Goal: Information Seeking & Learning: Find specific fact

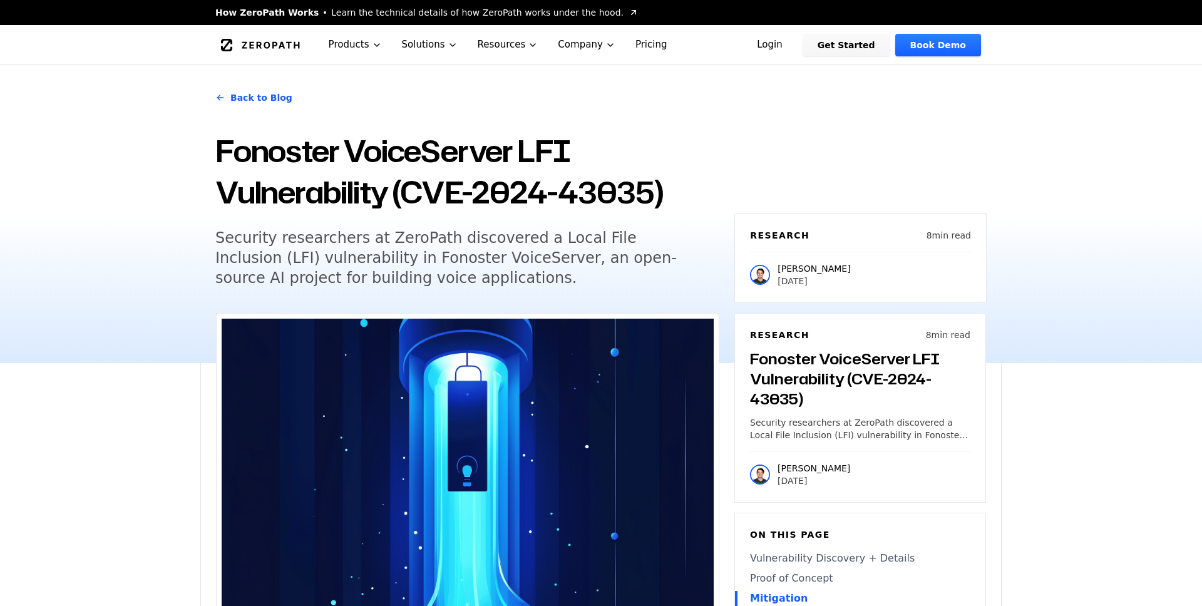
scroll to position [1975, 0]
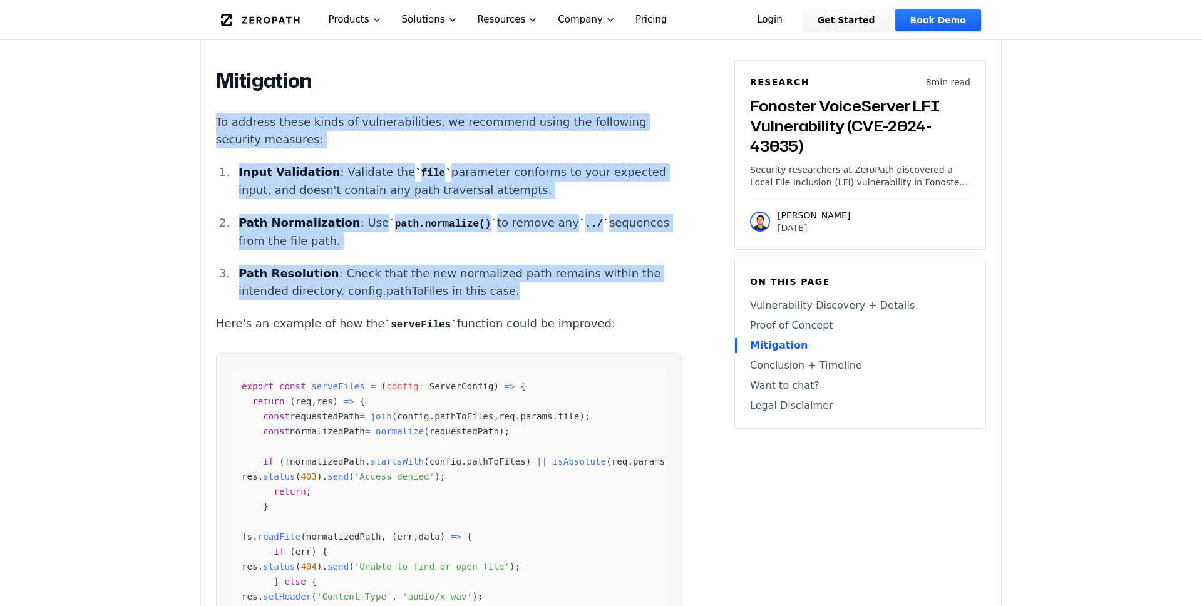
click at [48, 161] on main "How ZeroPath Works Learn the technical details of how ZeroPath works under the …" at bounding box center [601, 316] width 1202 height 4583
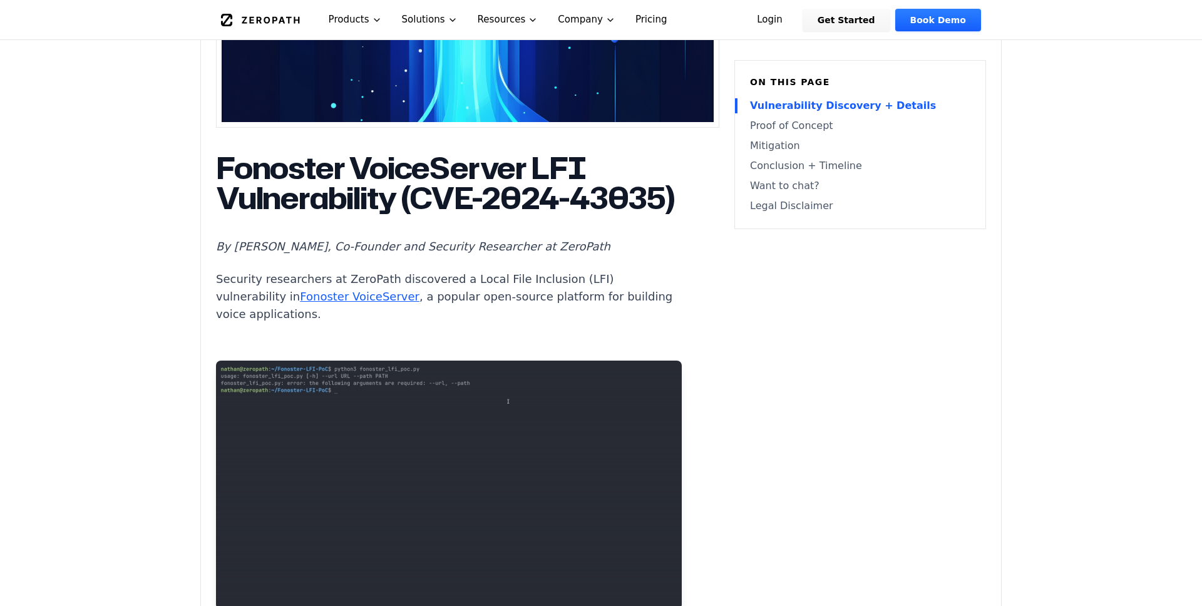
scroll to position [0, 0]
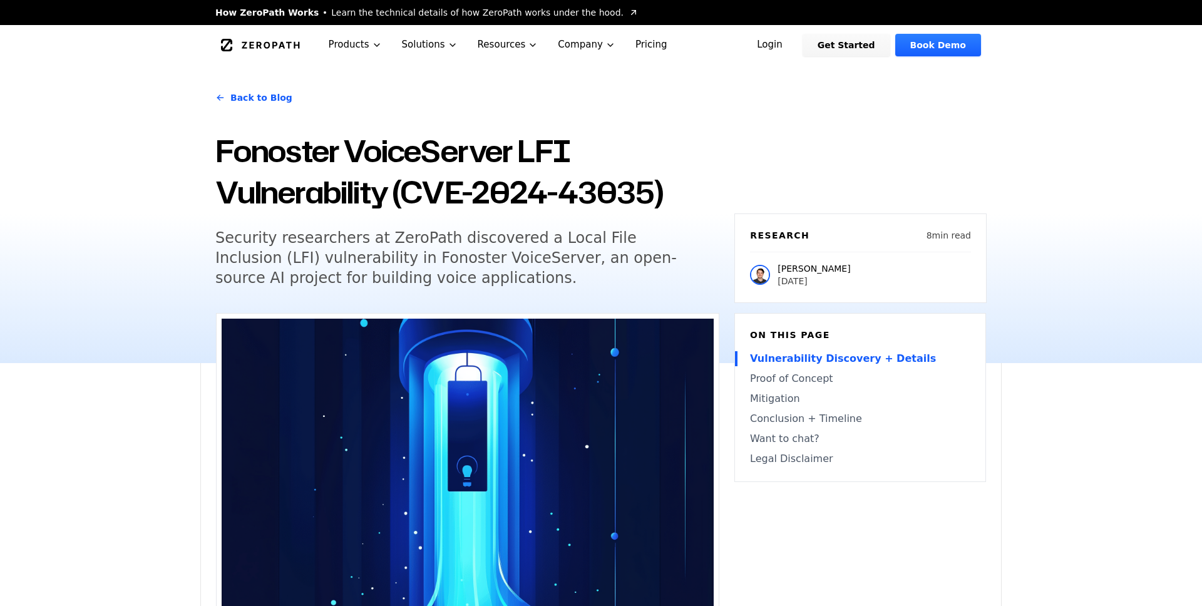
click at [245, 96] on link "Back to Blog" at bounding box center [253, 97] width 77 height 35
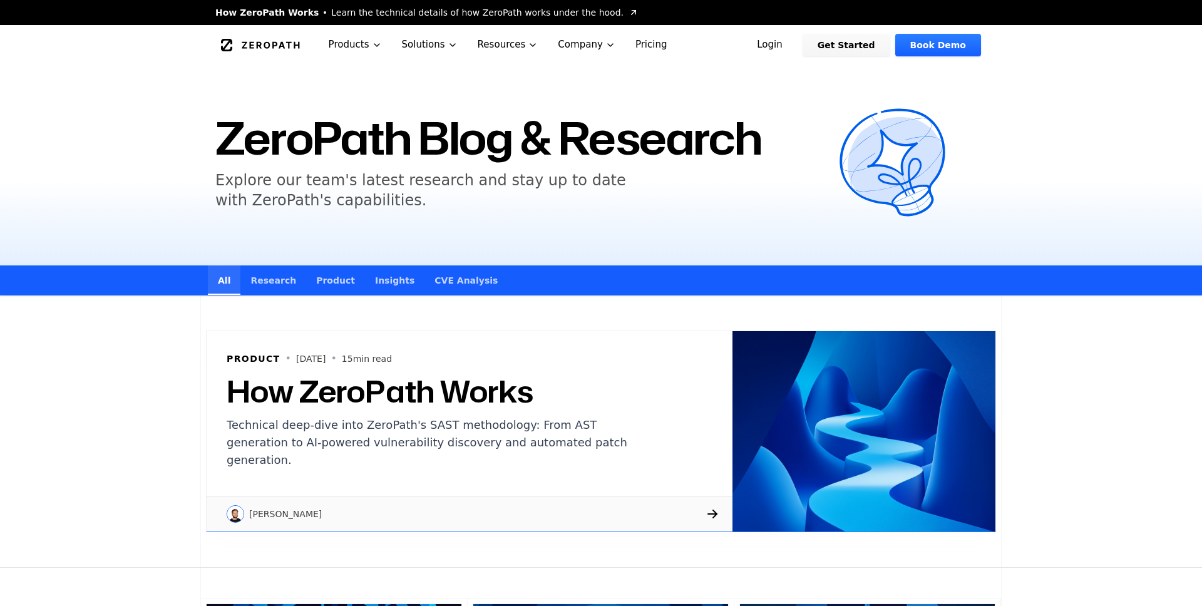
click at [270, 275] on link "Research" at bounding box center [273, 279] width 66 height 29
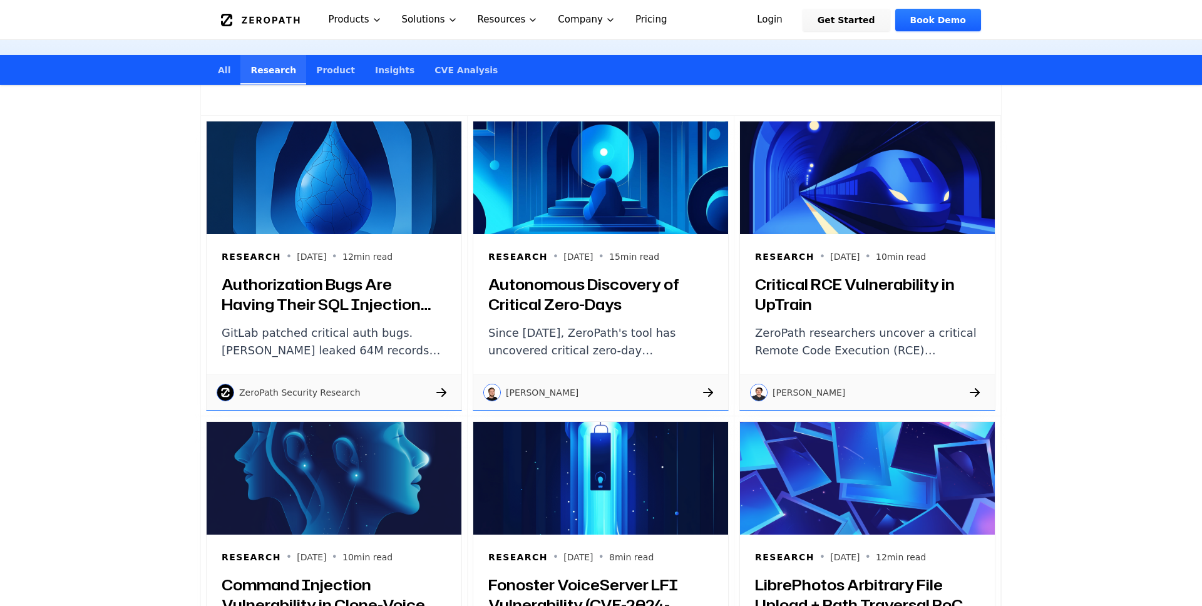
scroll to position [217, 0]
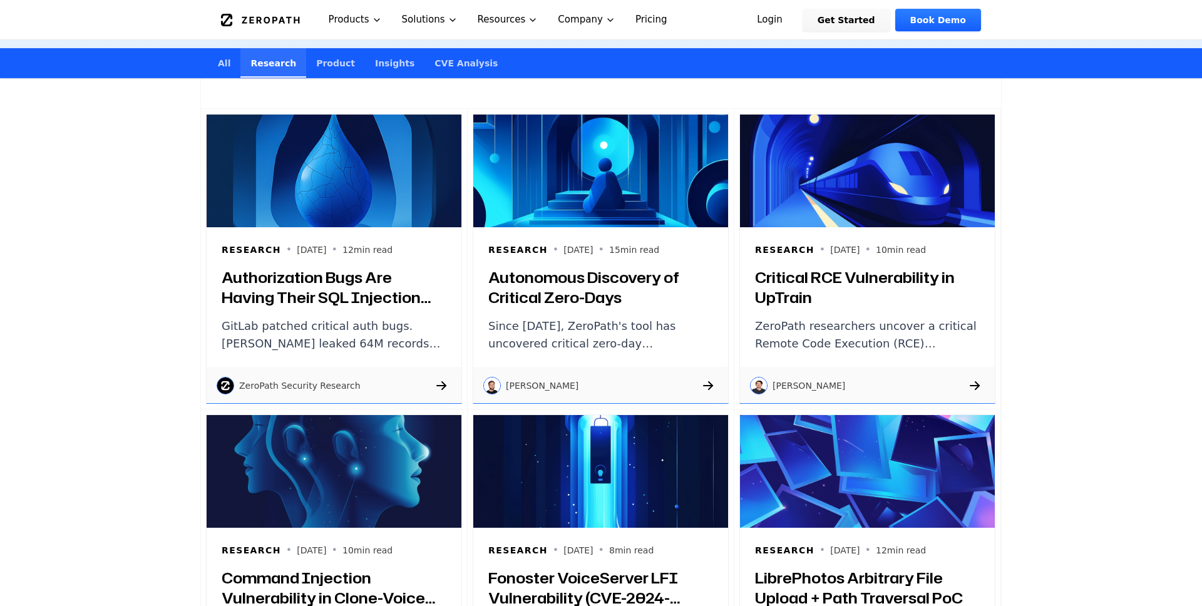
click at [518, 273] on h3 "Autonomous Discovery of Critical Zero-Days" at bounding box center [600, 287] width 225 height 40
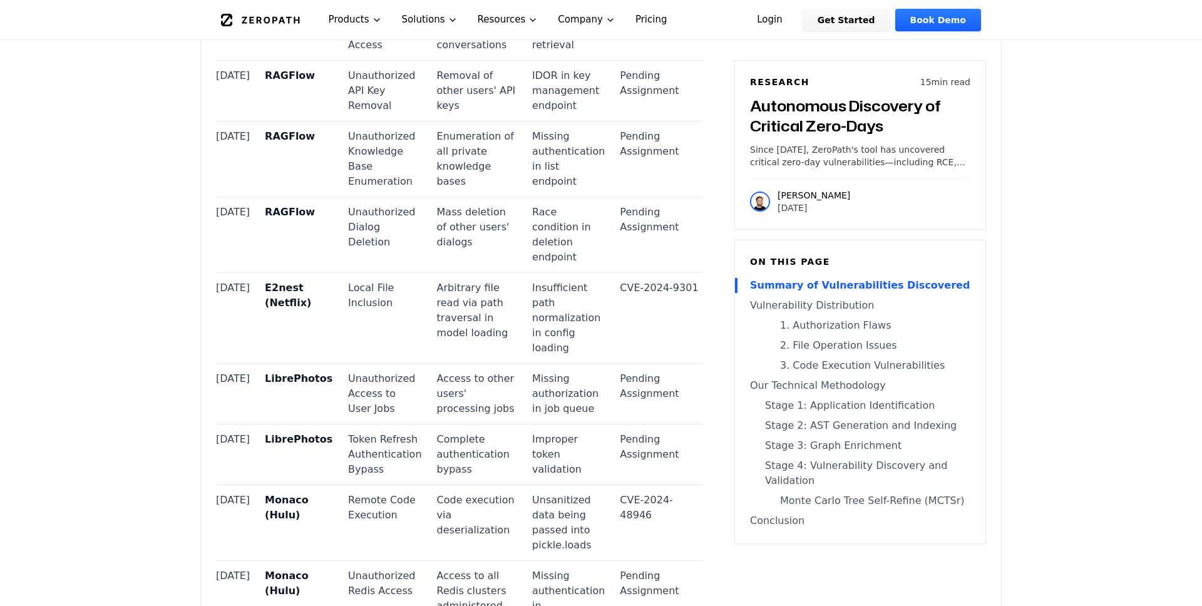
scroll to position [2021, 0]
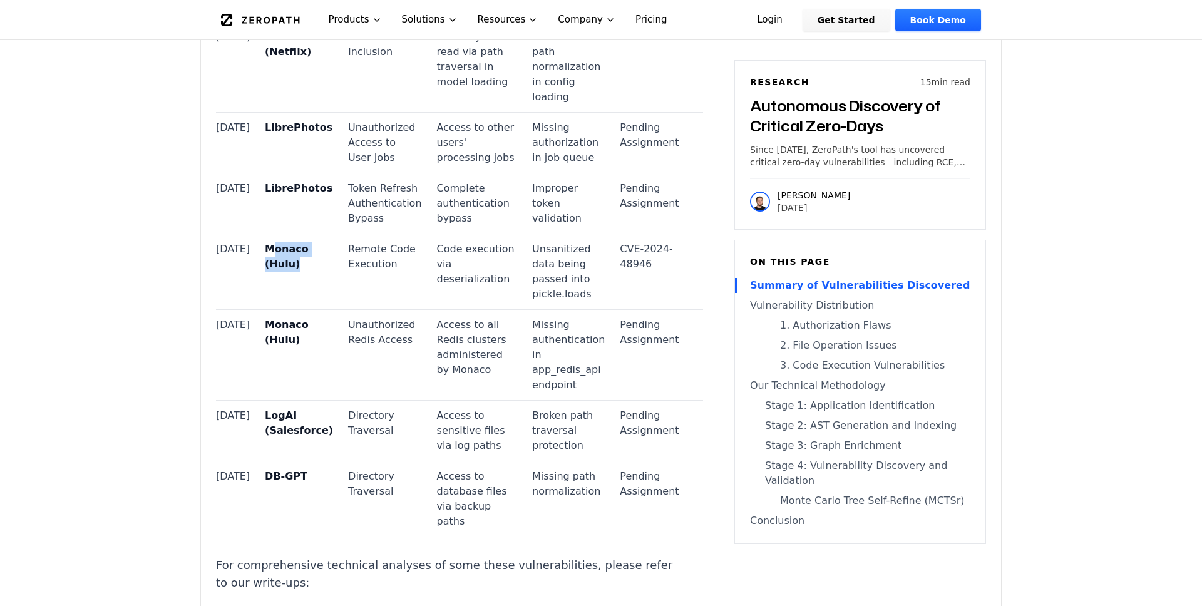
drag, startPoint x: 261, startPoint y: 252, endPoint x: 297, endPoint y: 260, distance: 36.6
click at [297, 260] on td "Monaco (Hulu)" at bounding box center [298, 271] width 83 height 76
click at [292, 268] on td "Monaco (Hulu)" at bounding box center [298, 271] width 83 height 76
drag, startPoint x: 290, startPoint y: 269, endPoint x: 260, endPoint y: 254, distance: 33.0
click at [260, 254] on td "Monaco (Hulu)" at bounding box center [298, 271] width 83 height 76
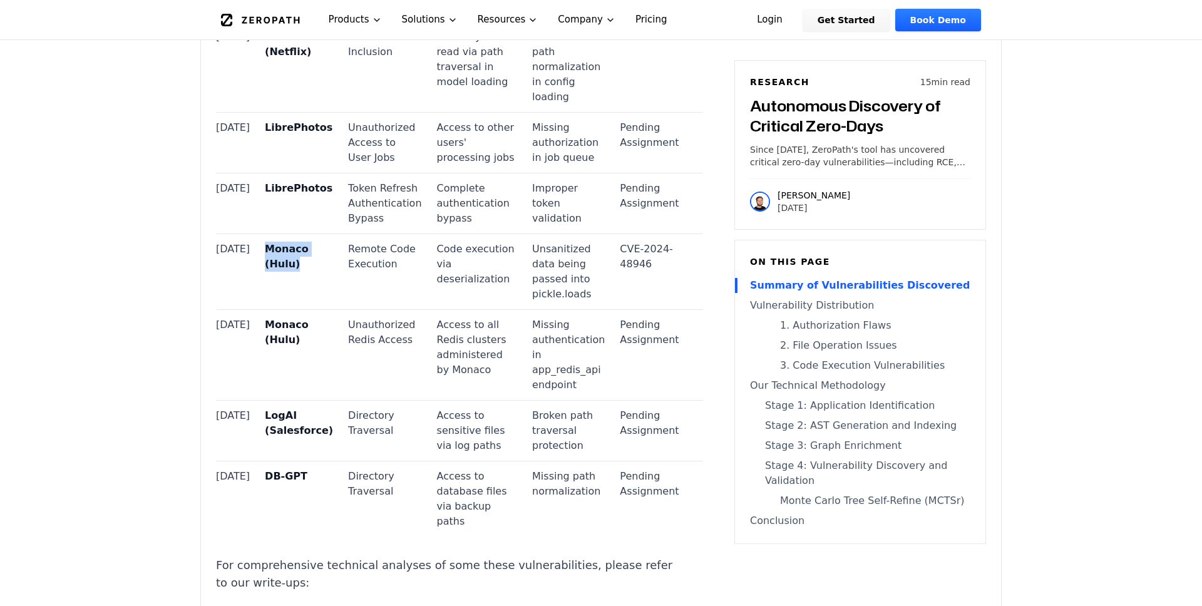
copy strong "Monaco (Hulu)"
drag, startPoint x: 605, startPoint y: 250, endPoint x: 637, endPoint y: 261, distance: 33.8
click at [637, 261] on td "CVE-2024-48946" at bounding box center [657, 271] width 90 height 76
copy td "CVE-2024-48946"
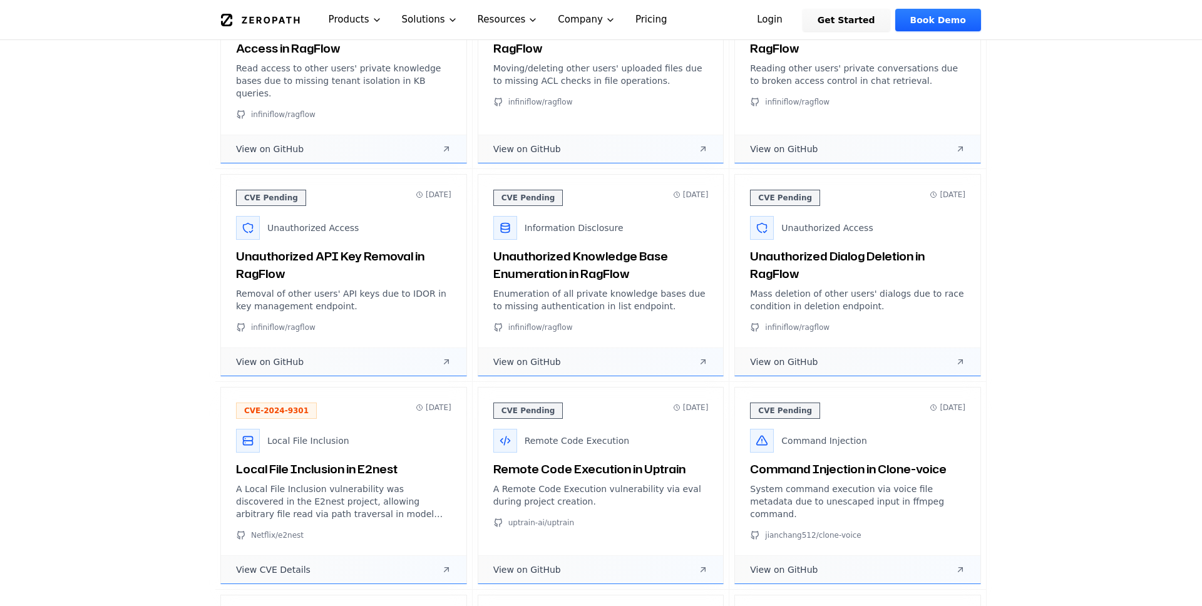
scroll to position [1158, 0]
drag, startPoint x: 301, startPoint y: 511, endPoint x: 253, endPoint y: 513, distance: 47.6
click at [253, 529] on div "Netflix/e2nest" at bounding box center [343, 534] width 215 height 10
copy span "Netflix/e2nest"
click at [75, 177] on section "Discovered Vulnerabilities Each finding represents hours of research and respon…" at bounding box center [601, 225] width 1202 height 1730
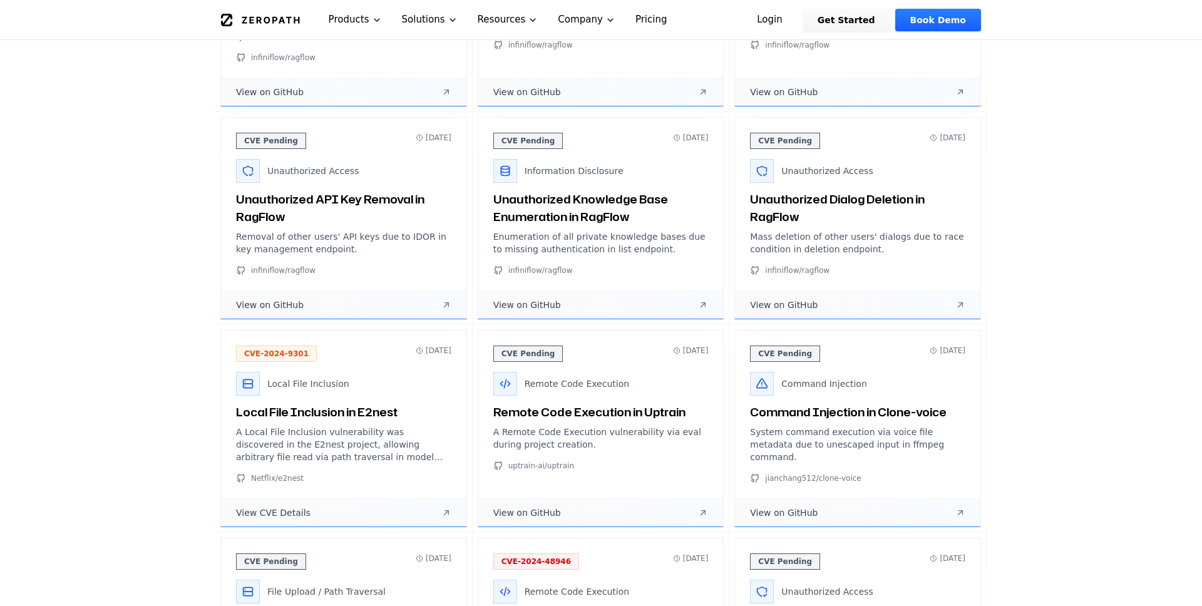
scroll to position [1277, 0]
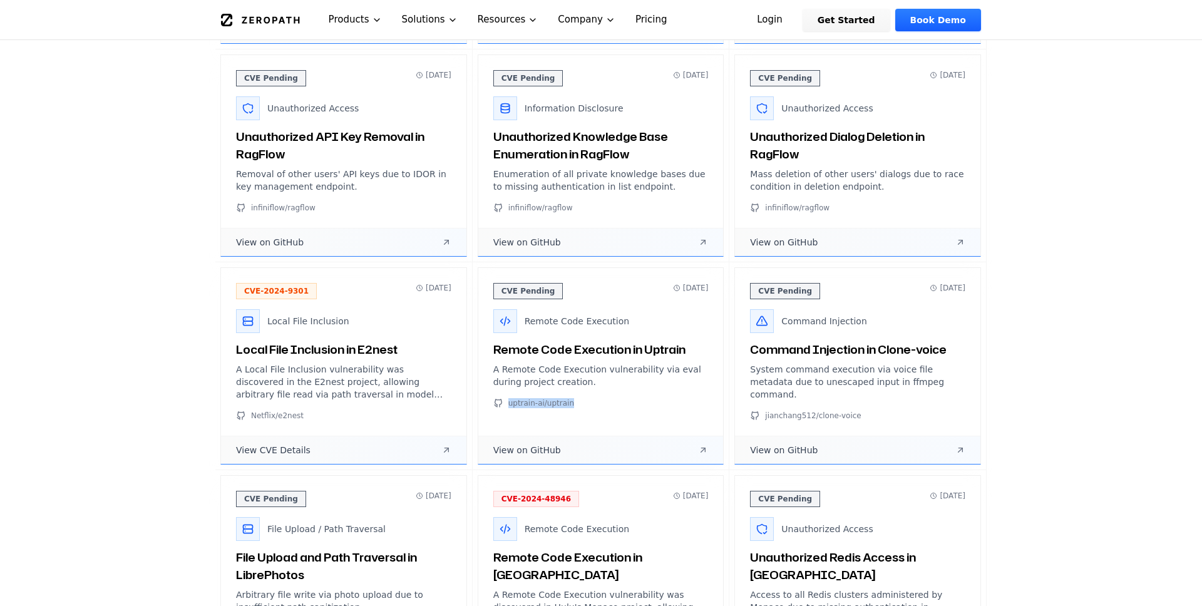
drag, startPoint x: 571, startPoint y: 379, endPoint x: 508, endPoint y: 381, distance: 62.6
click at [508, 398] on div "uptrain-ai/uptrain" at bounding box center [600, 403] width 215 height 10
copy span "uptrain-ai/uptrain"
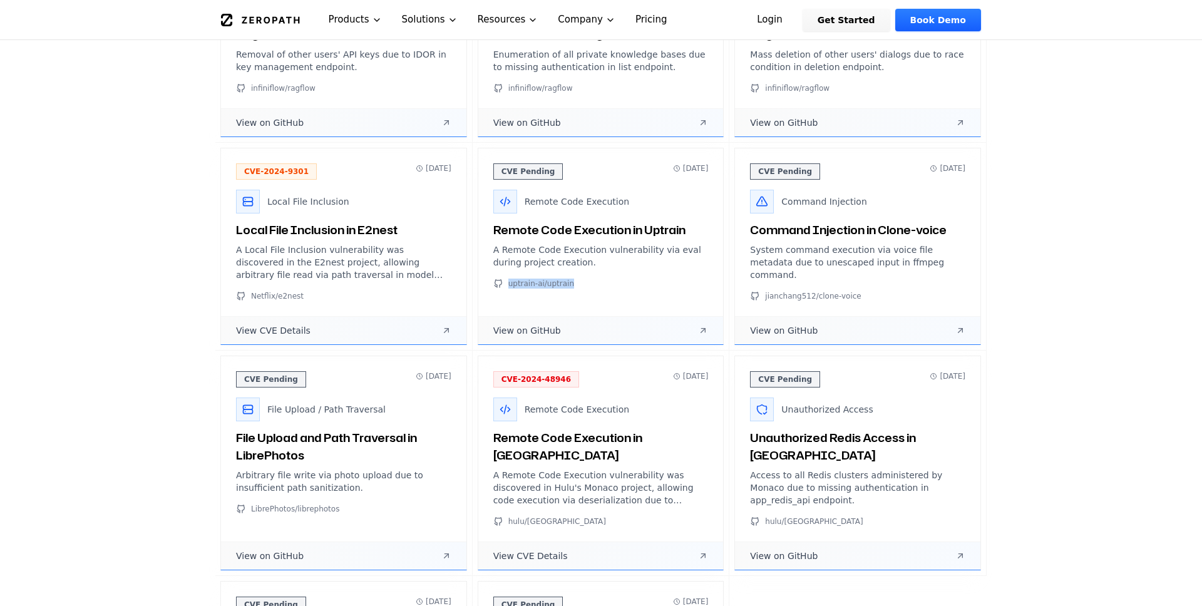
scroll to position [1413, 0]
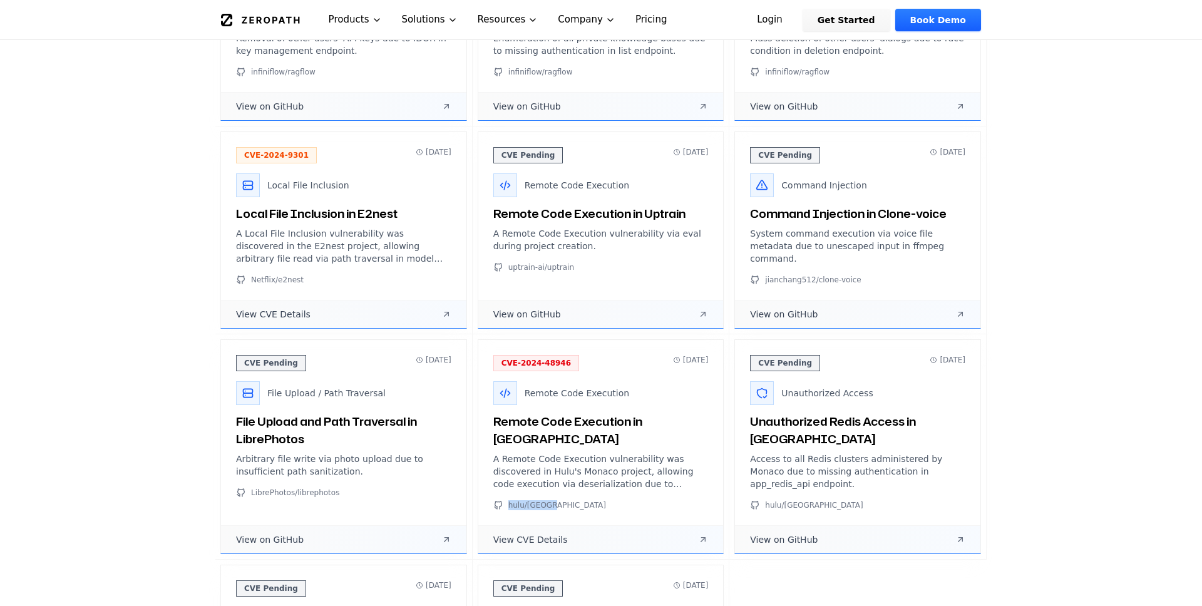
drag, startPoint x: 558, startPoint y: 458, endPoint x: 509, endPoint y: 463, distance: 48.4
click at [509, 500] on div "hulu/[GEOGRAPHIC_DATA]" at bounding box center [600, 505] width 215 height 10
copy span "hulu/[GEOGRAPHIC_DATA]"
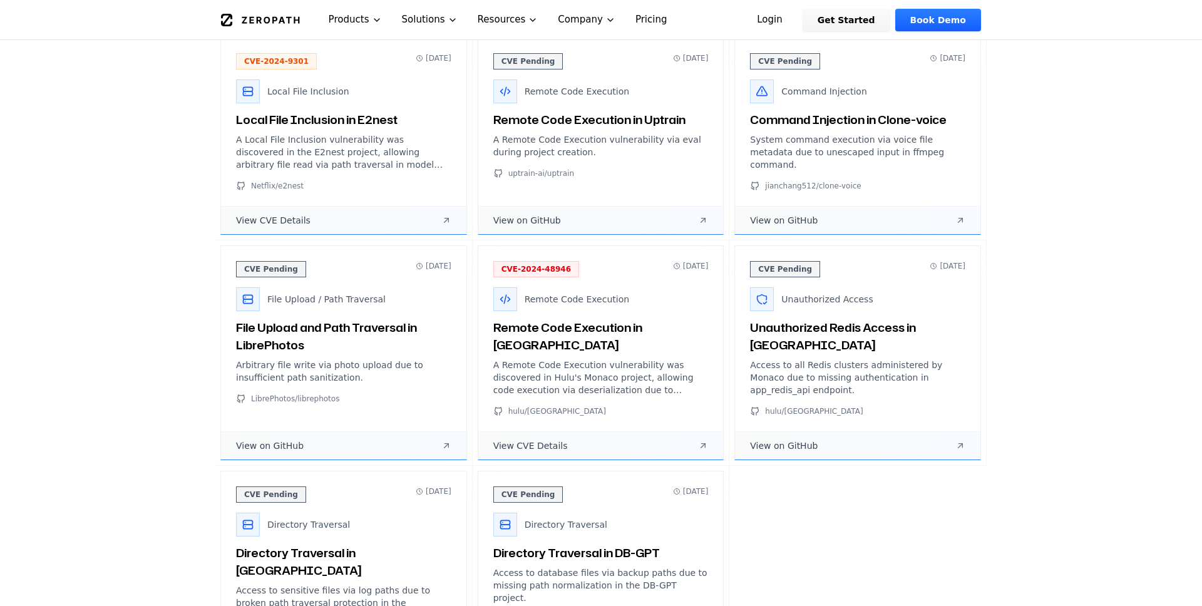
scroll to position [1461, 0]
